Goal: Navigation & Orientation: Find specific page/section

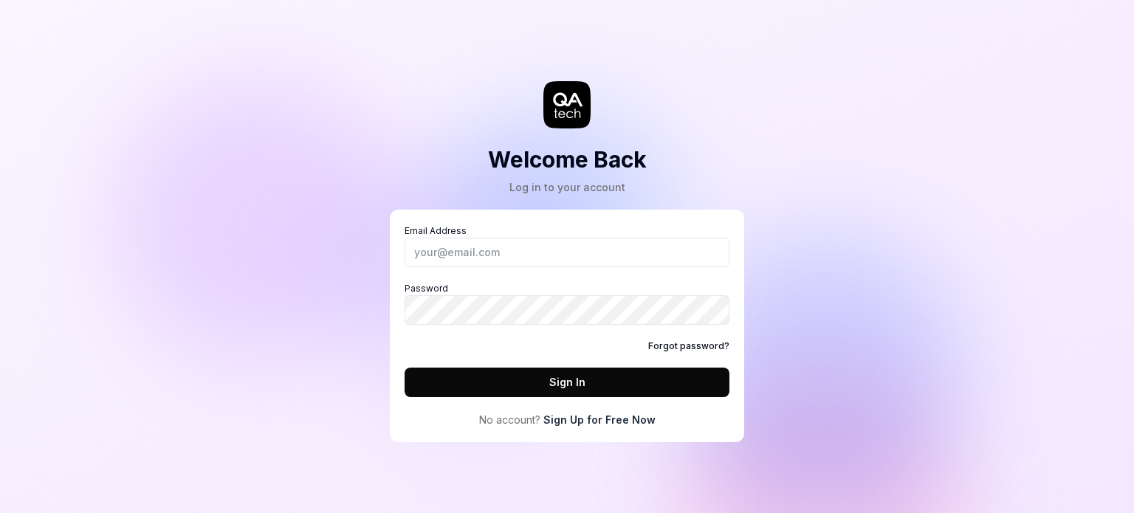
click at [521, 253] on input "Email Address" at bounding box center [567, 253] width 325 height 30
type input "[PERSON_NAME][EMAIL_ADDRESS][DOMAIN_NAME]"
click at [546, 402] on div "Email Address [PERSON_NAME][EMAIL_ADDRESS][DOMAIN_NAME] Password Forgot passwor…" at bounding box center [567, 325] width 325 height 203
click at [555, 386] on button "Sign In" at bounding box center [567, 383] width 325 height 30
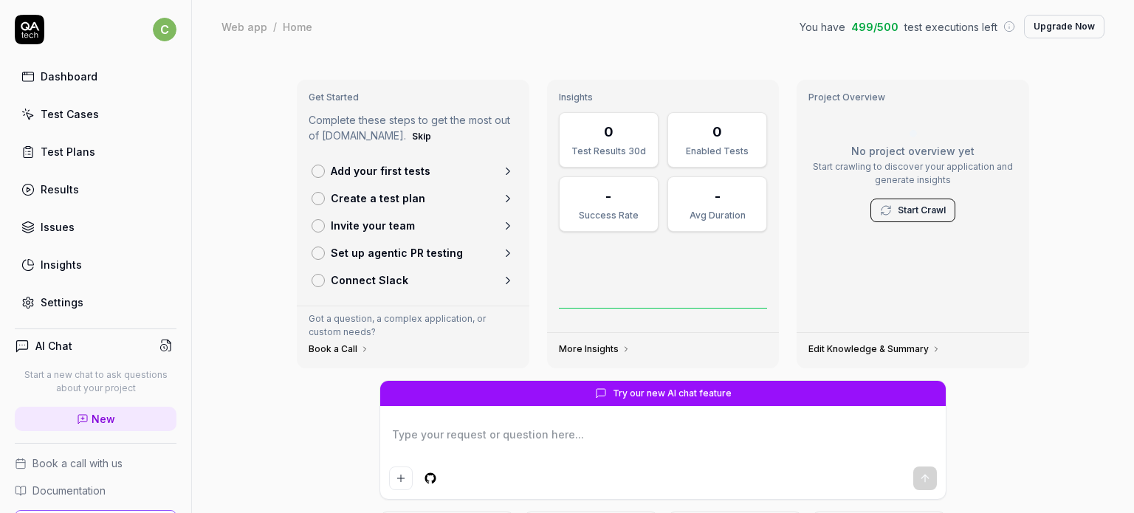
click at [68, 154] on div "Test Plans" at bounding box center [68, 152] width 55 height 16
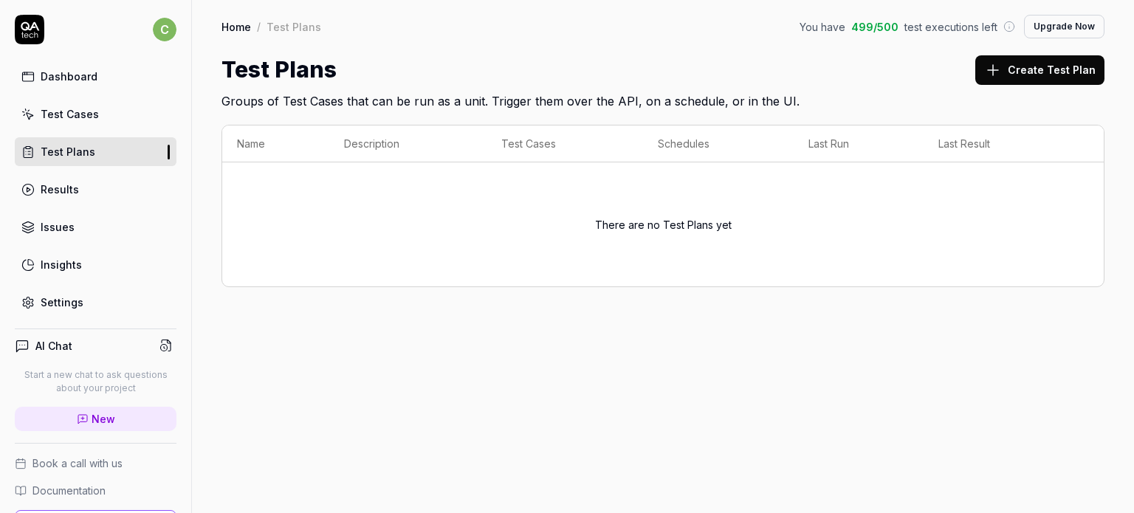
click at [77, 106] on div "Test Cases" at bounding box center [70, 114] width 58 height 16
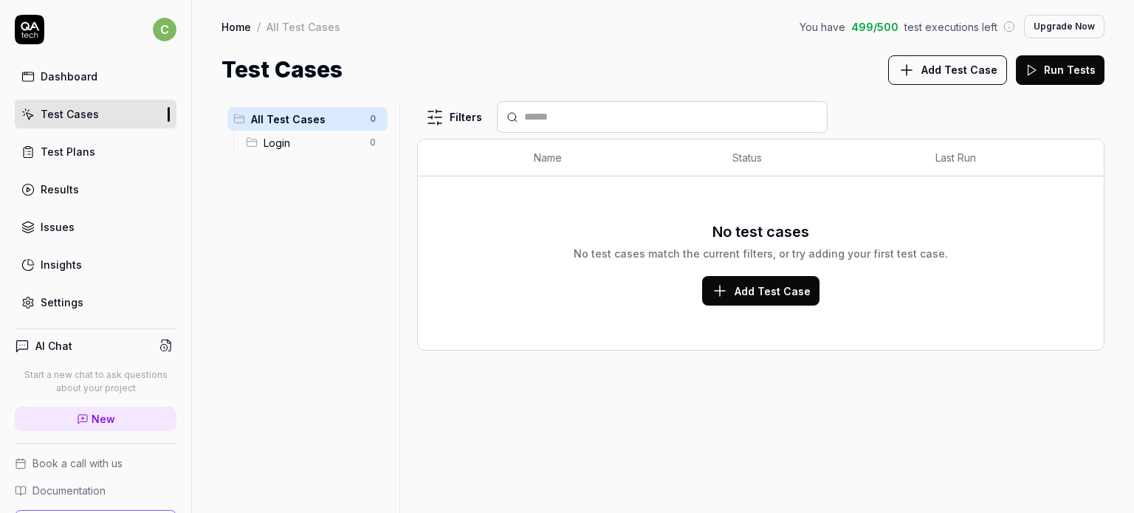
click at [79, 78] on div "Dashboard" at bounding box center [69, 77] width 57 height 16
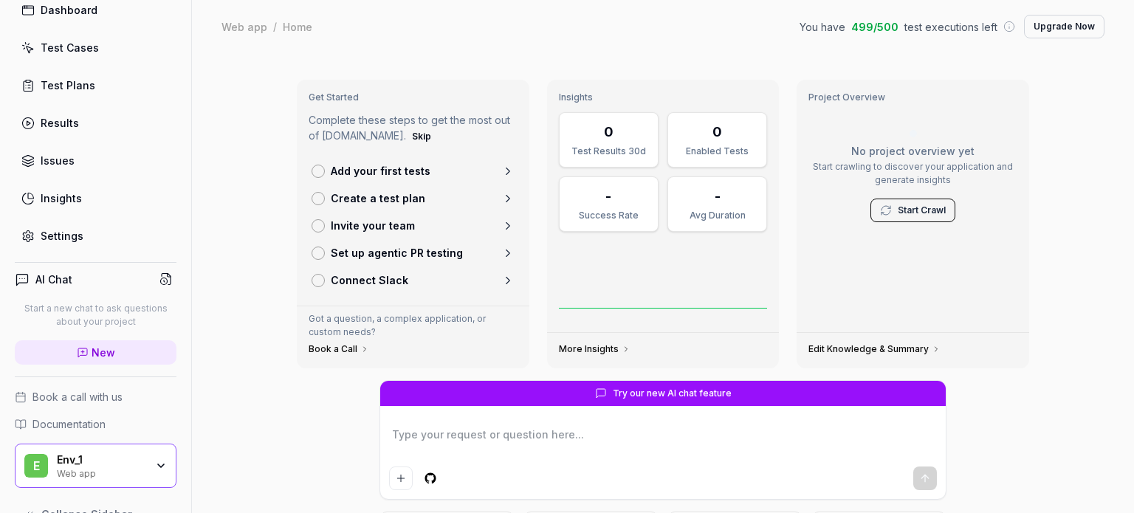
scroll to position [95, 0]
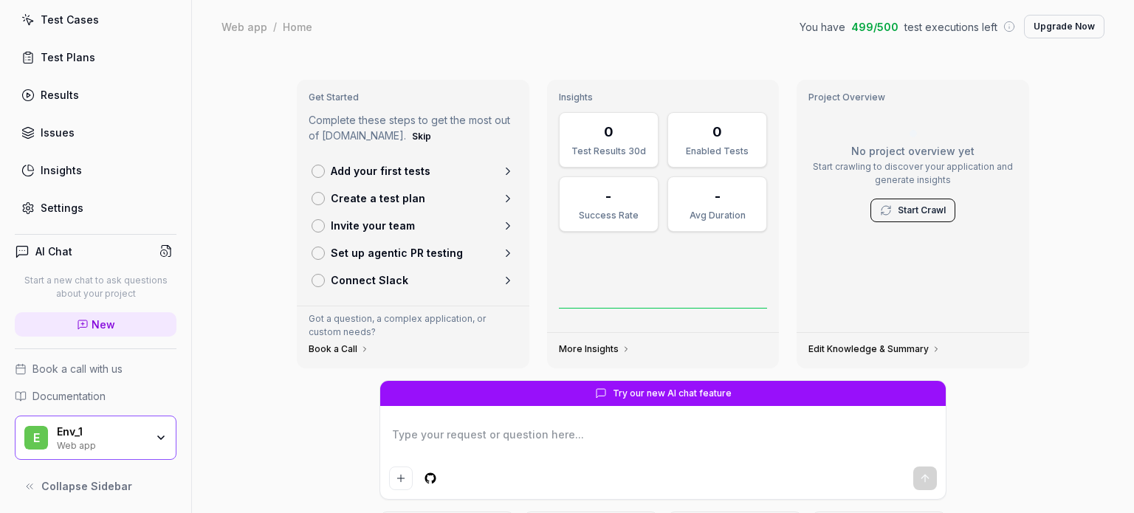
click at [66, 399] on span "Documentation" at bounding box center [68, 396] width 73 height 16
type textarea "*"
